Goal: Information Seeking & Learning: Learn about a topic

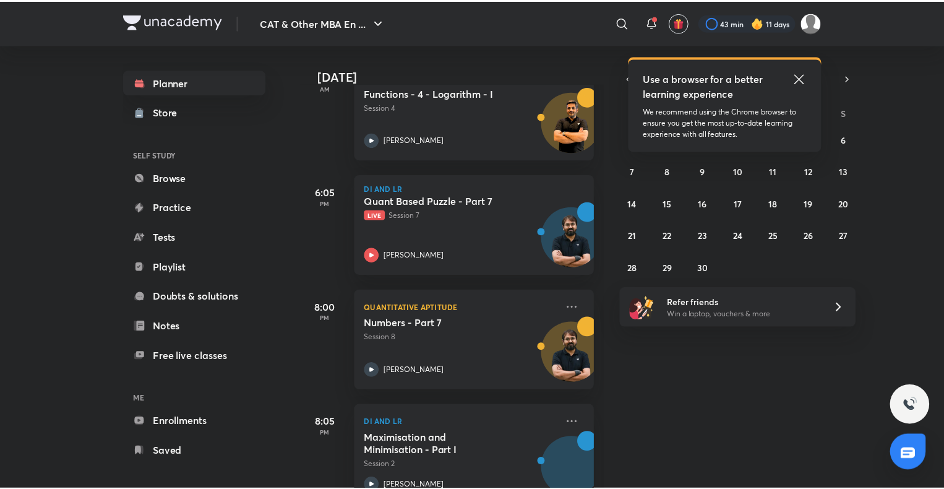
scroll to position [475, 0]
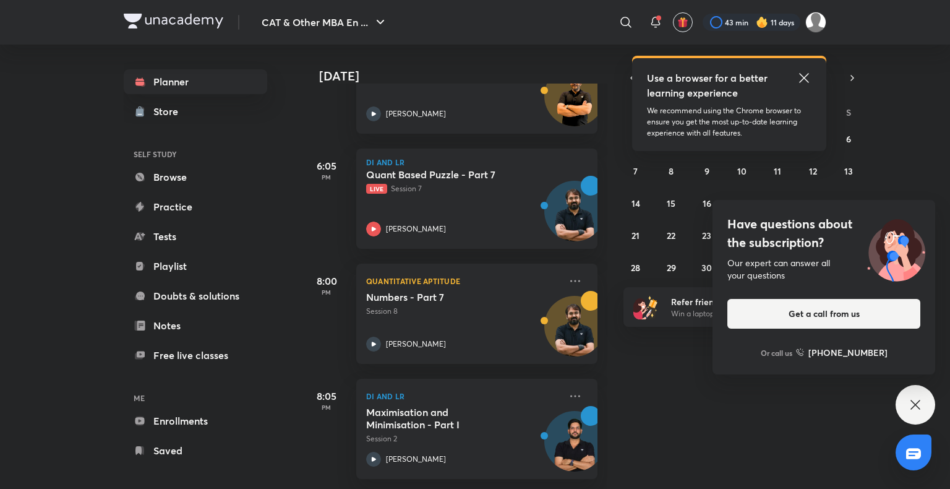
click at [114, 280] on div "CAT & Other MBA En ... ​ Use a browser for a better learning experience We reco…" at bounding box center [475, 244] width 950 height 489
click at [746, 17] on div at bounding box center [752, 22] width 98 height 17
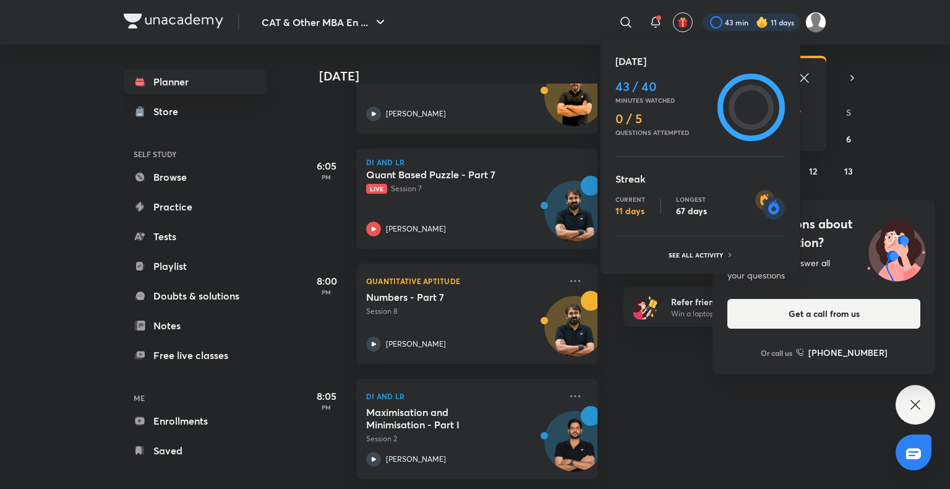
click at [714, 311] on div at bounding box center [475, 244] width 950 height 489
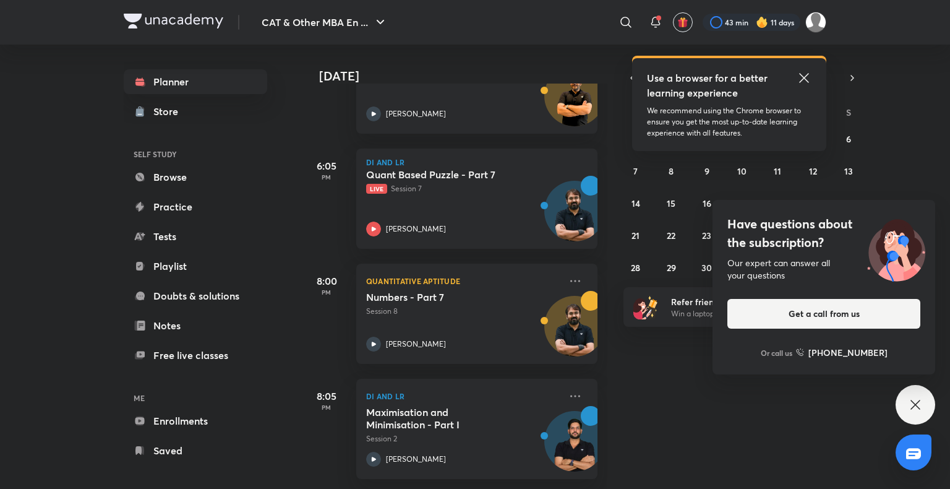
click at [668, 370] on div "Today Good evening, Aparna You have 6 events today Give us your feedback on lea…" at bounding box center [625, 267] width 646 height 444
click at [214, 209] on link "Practice" at bounding box center [195, 206] width 143 height 25
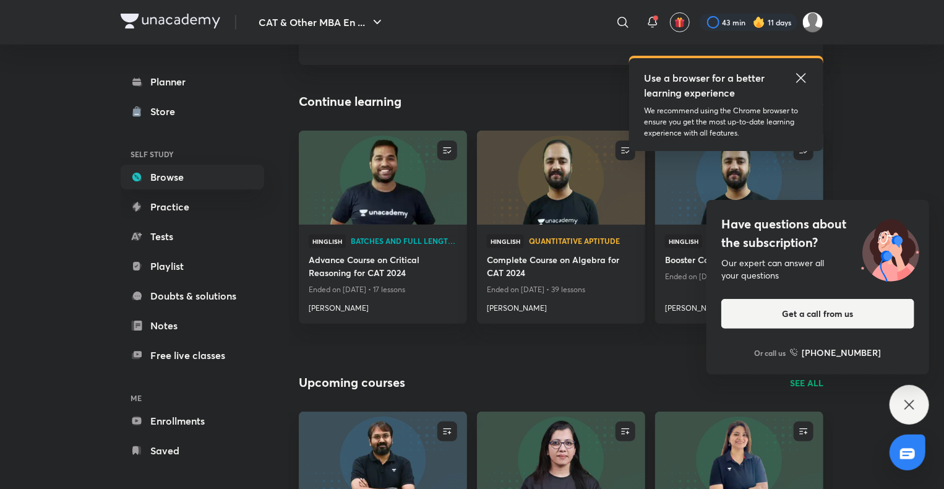
scroll to position [92, 0]
click at [908, 408] on icon at bounding box center [909, 404] width 15 height 15
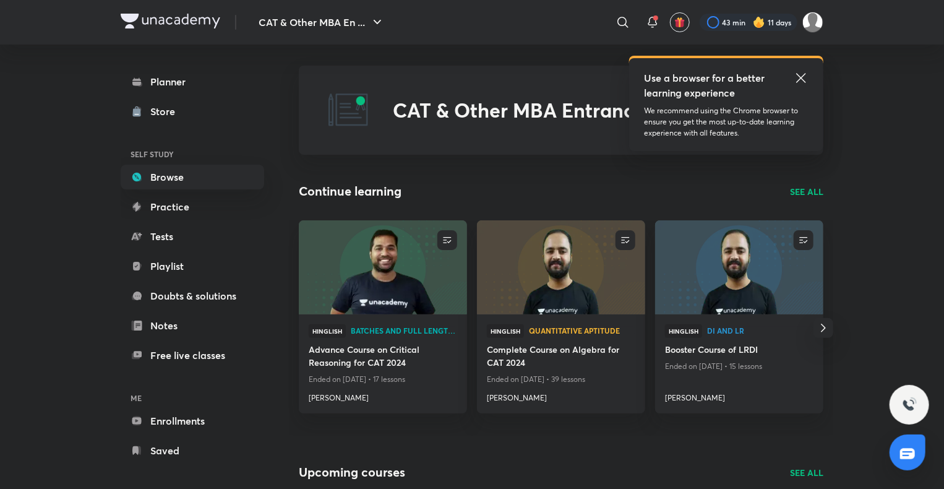
scroll to position [0, 0]
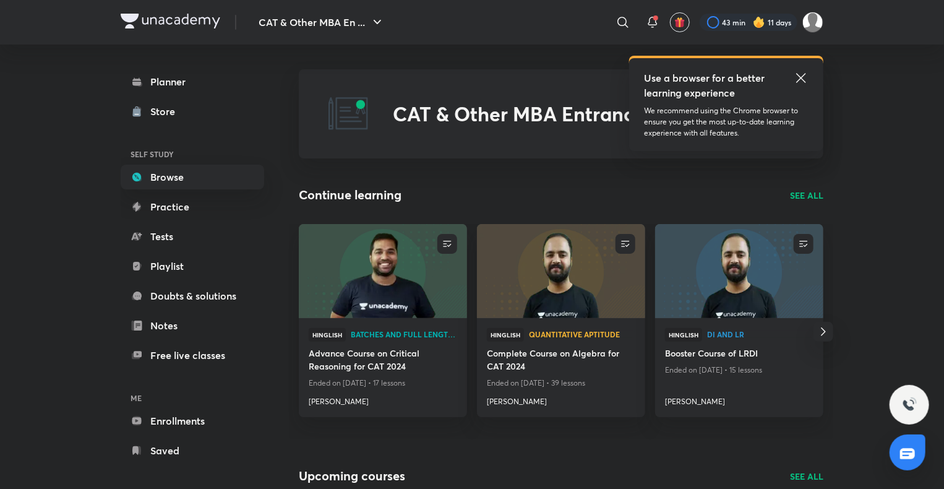
click at [797, 82] on icon at bounding box center [800, 78] width 15 height 15
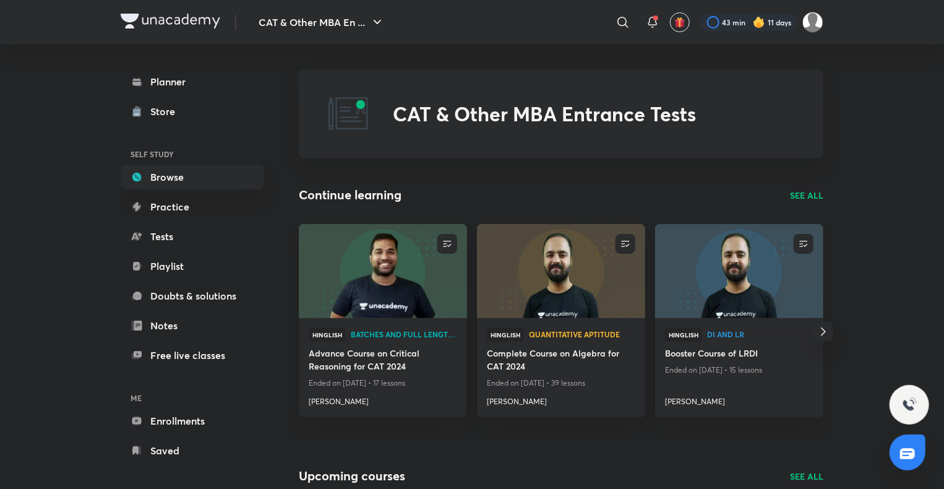
click at [757, 21] on img at bounding box center [759, 22] width 12 height 12
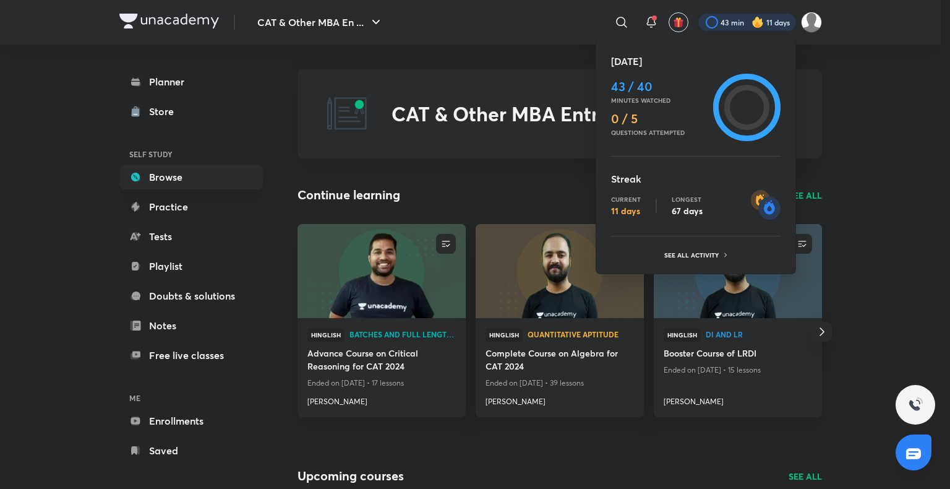
click at [59, 203] on div at bounding box center [475, 244] width 950 height 489
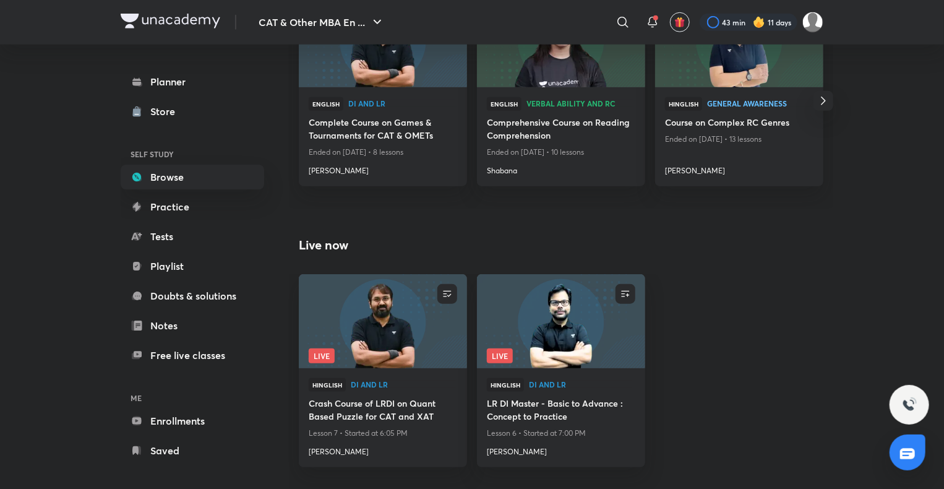
scroll to position [524, 0]
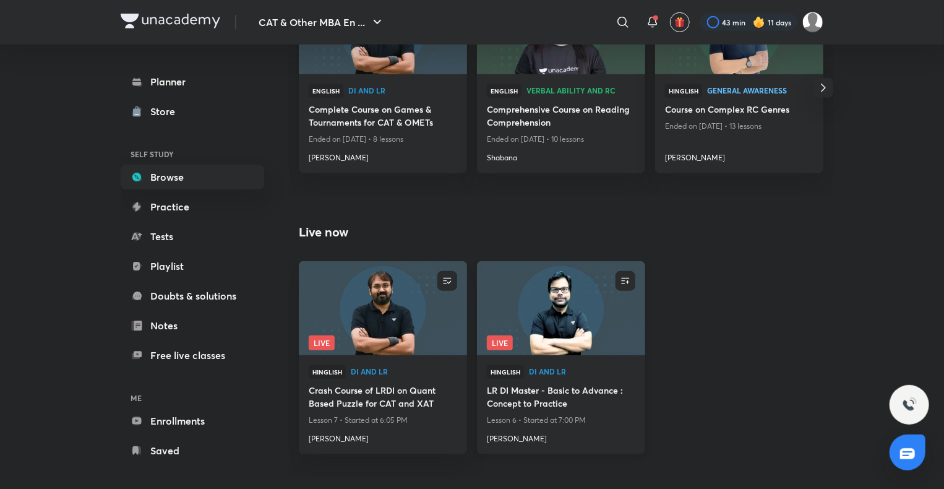
click at [568, 312] on img at bounding box center [560, 308] width 171 height 96
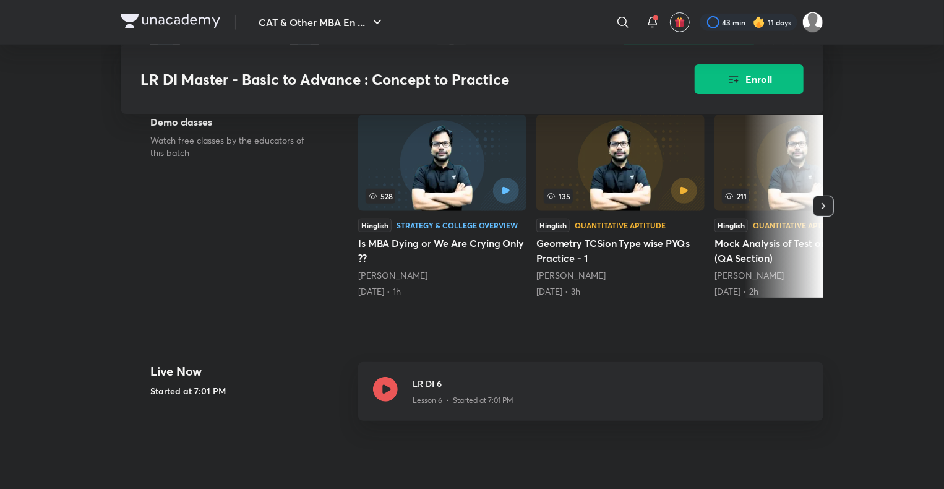
scroll to position [304, 0]
click at [386, 392] on icon at bounding box center [385, 389] width 25 height 25
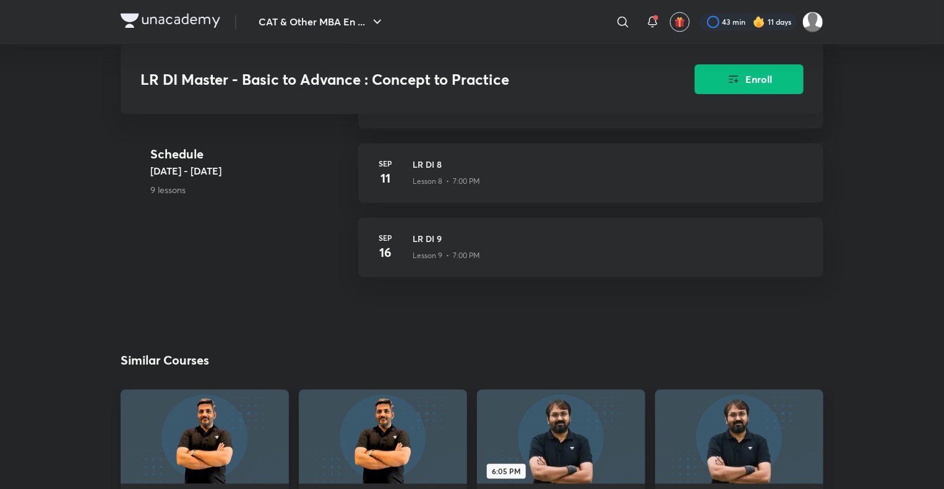
scroll to position [1180, 0]
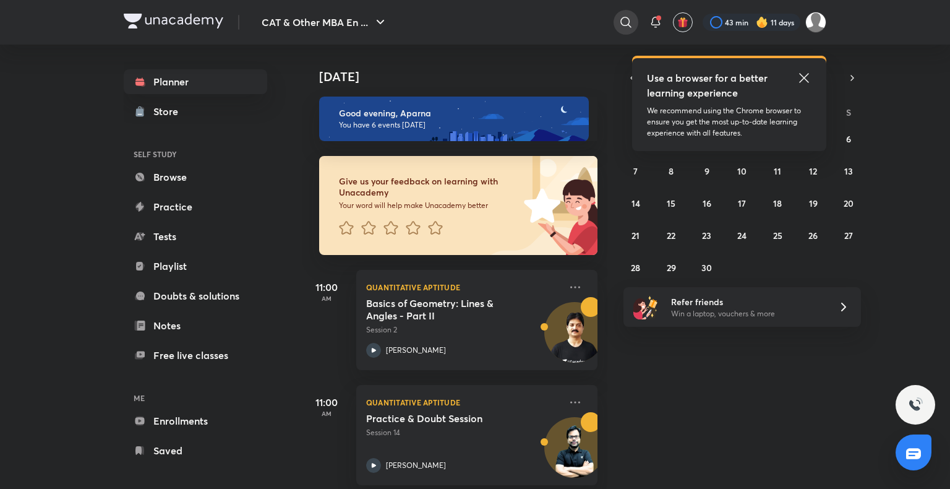
click at [627, 21] on icon at bounding box center [625, 22] width 15 height 15
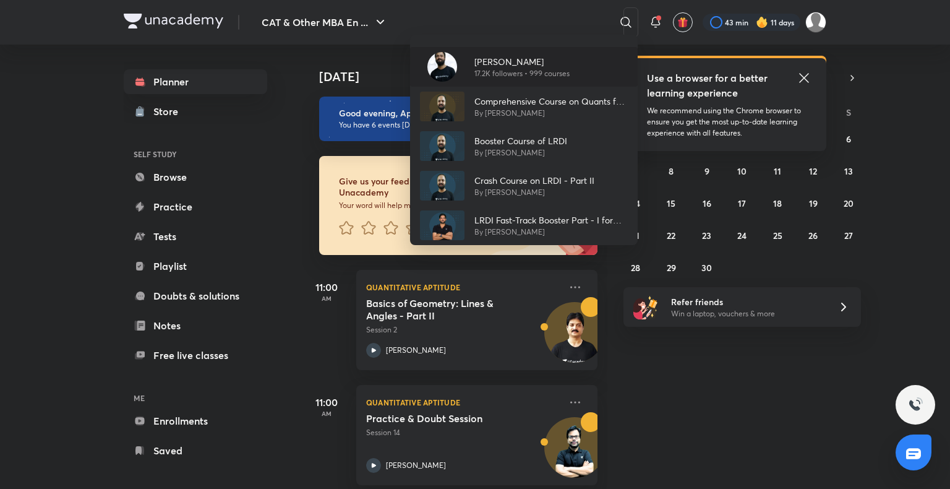
click at [560, 75] on p "17.2K followers • 999 courses" at bounding box center [521, 73] width 95 height 11
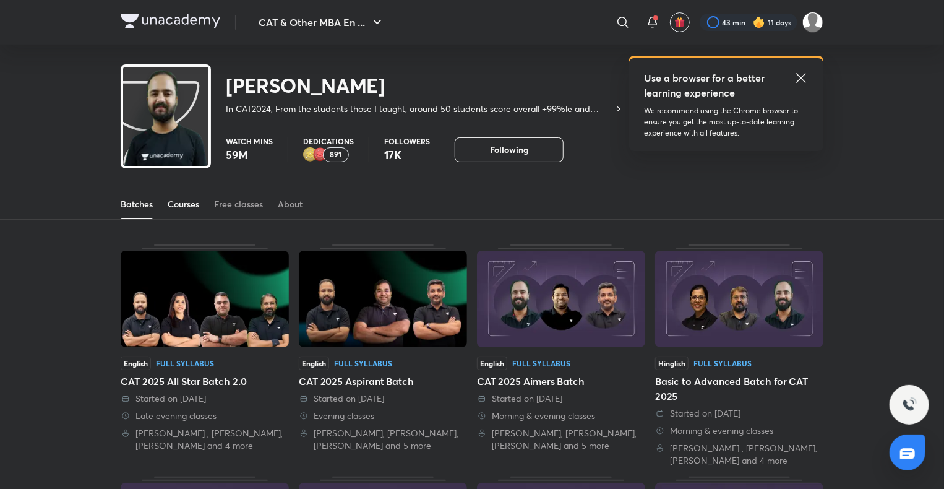
click at [188, 205] on div "Courses" at bounding box center [184, 204] width 32 height 12
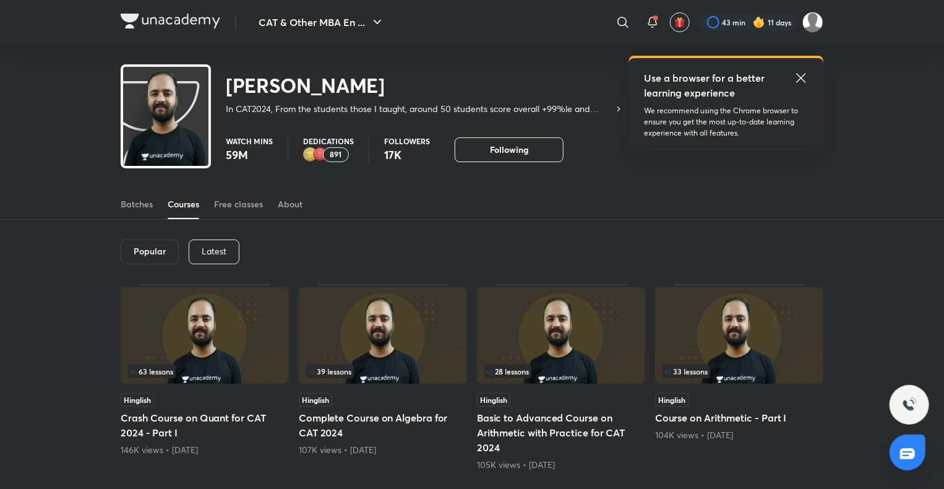
click at [207, 254] on p "Latest" at bounding box center [214, 251] width 25 height 10
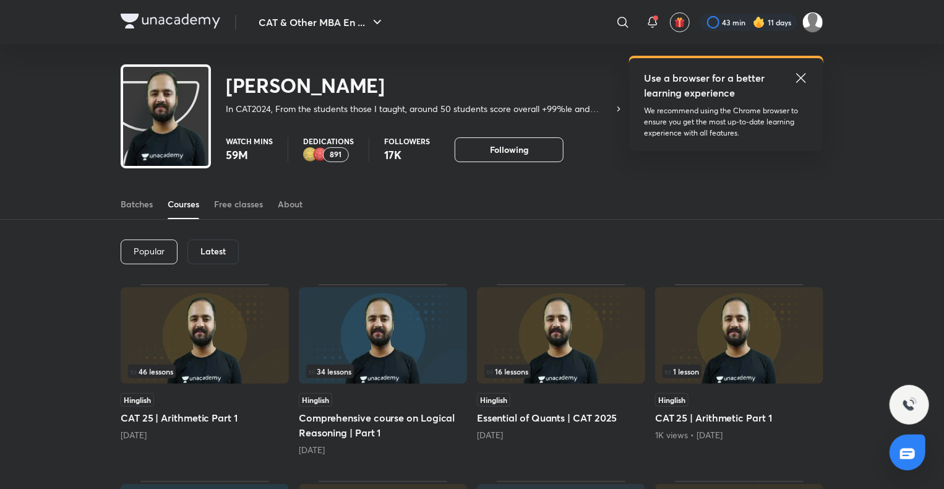
click at [380, 360] on img at bounding box center [383, 335] width 168 height 96
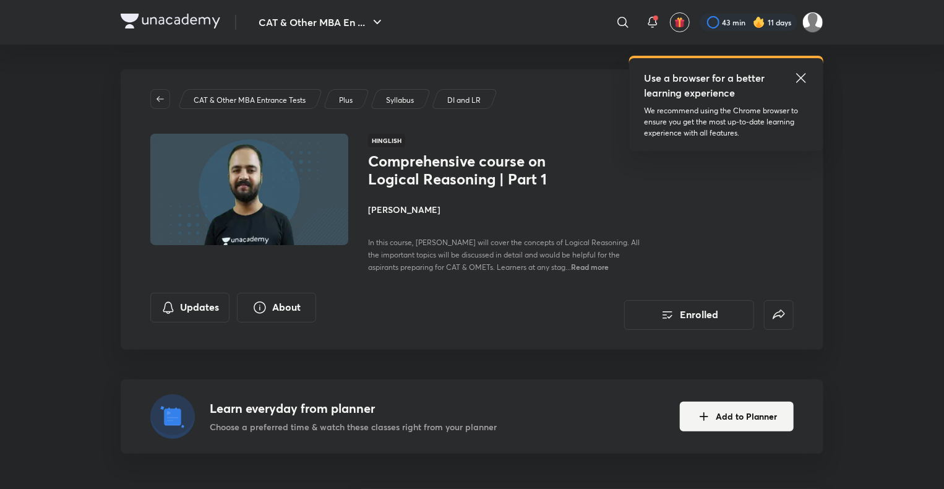
click at [124, 24] on img at bounding box center [171, 21] width 100 height 15
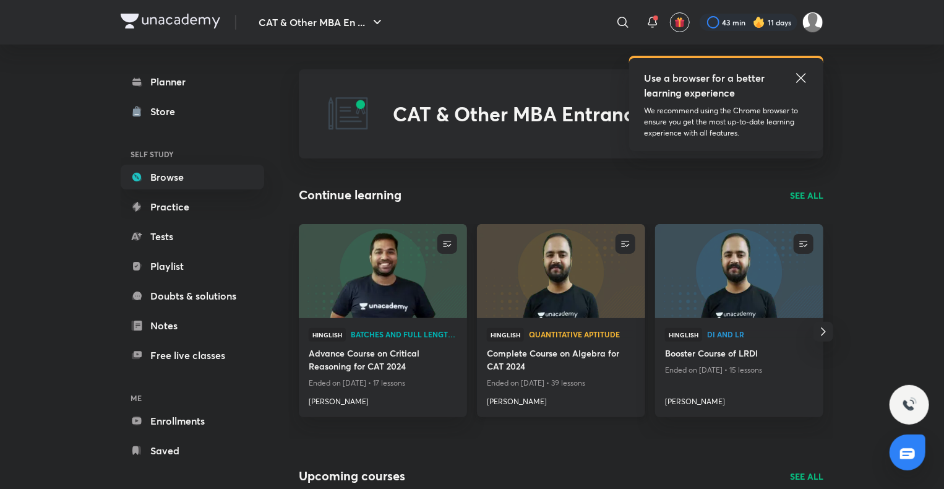
click at [586, 272] on img at bounding box center [560, 271] width 171 height 96
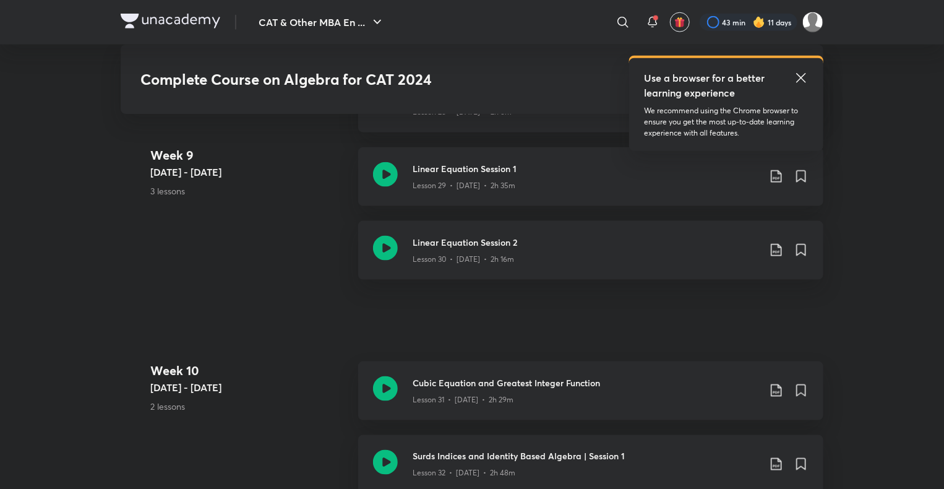
scroll to position [3084, 0]
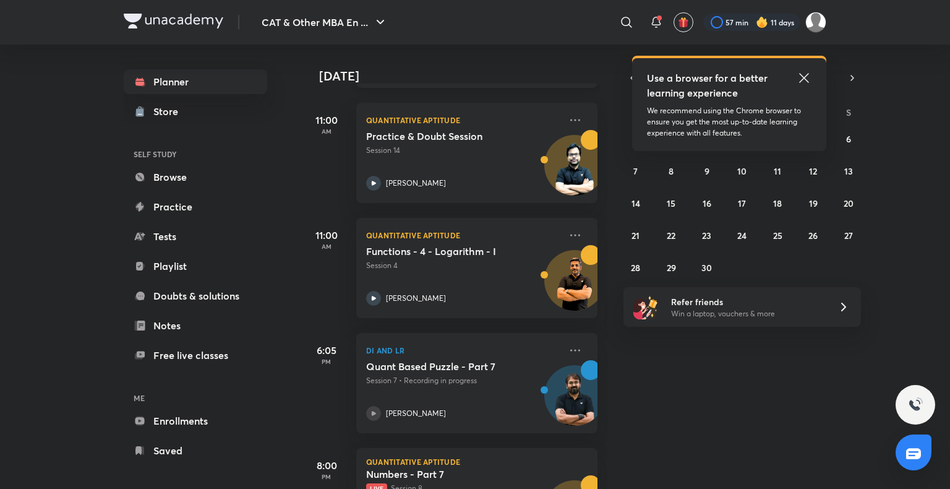
scroll to position [475, 0]
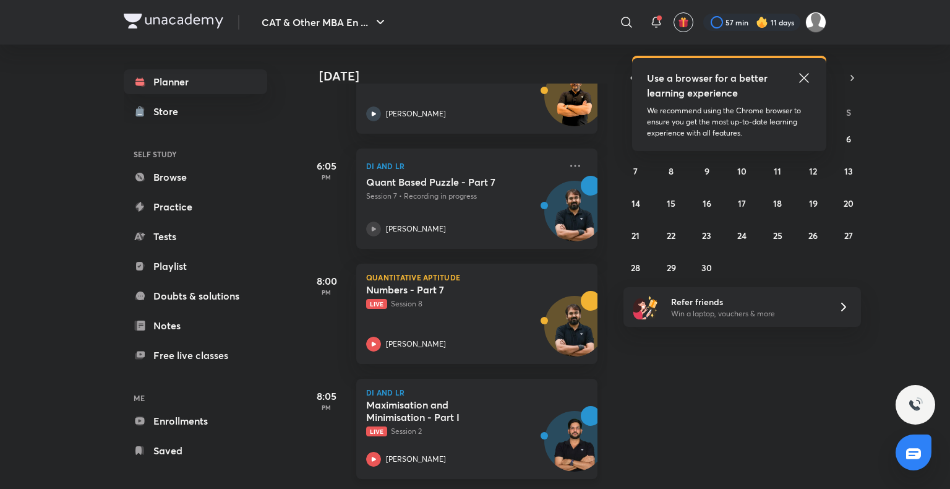
click at [371, 451] on icon at bounding box center [373, 458] width 15 height 15
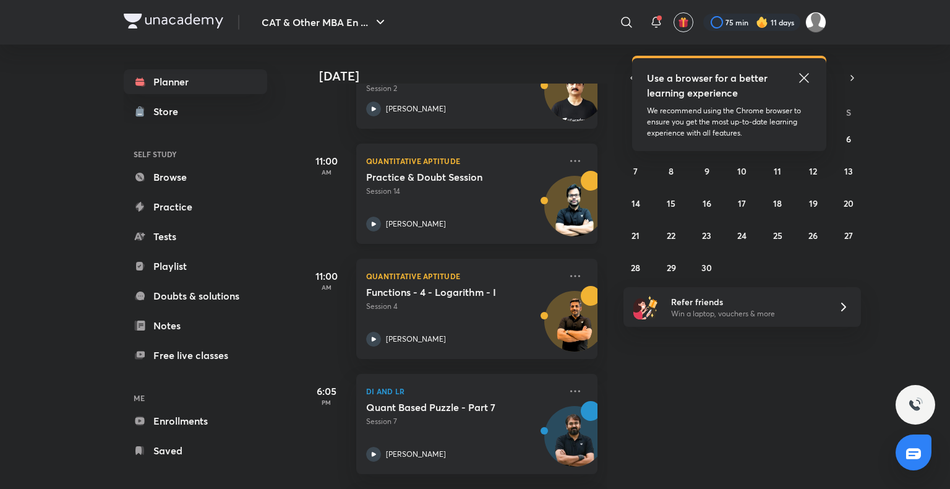
scroll to position [475, 0]
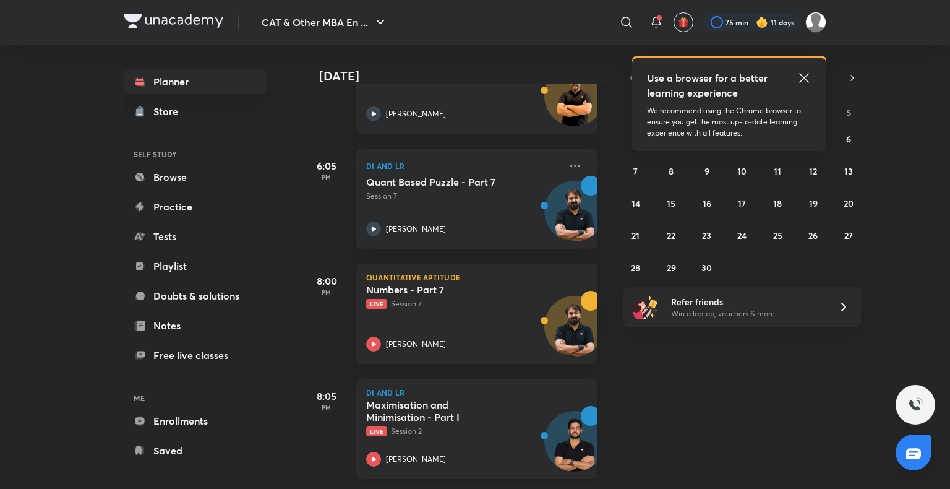
click at [367, 451] on icon at bounding box center [373, 458] width 15 height 15
